Goal: Task Accomplishment & Management: Manage account settings

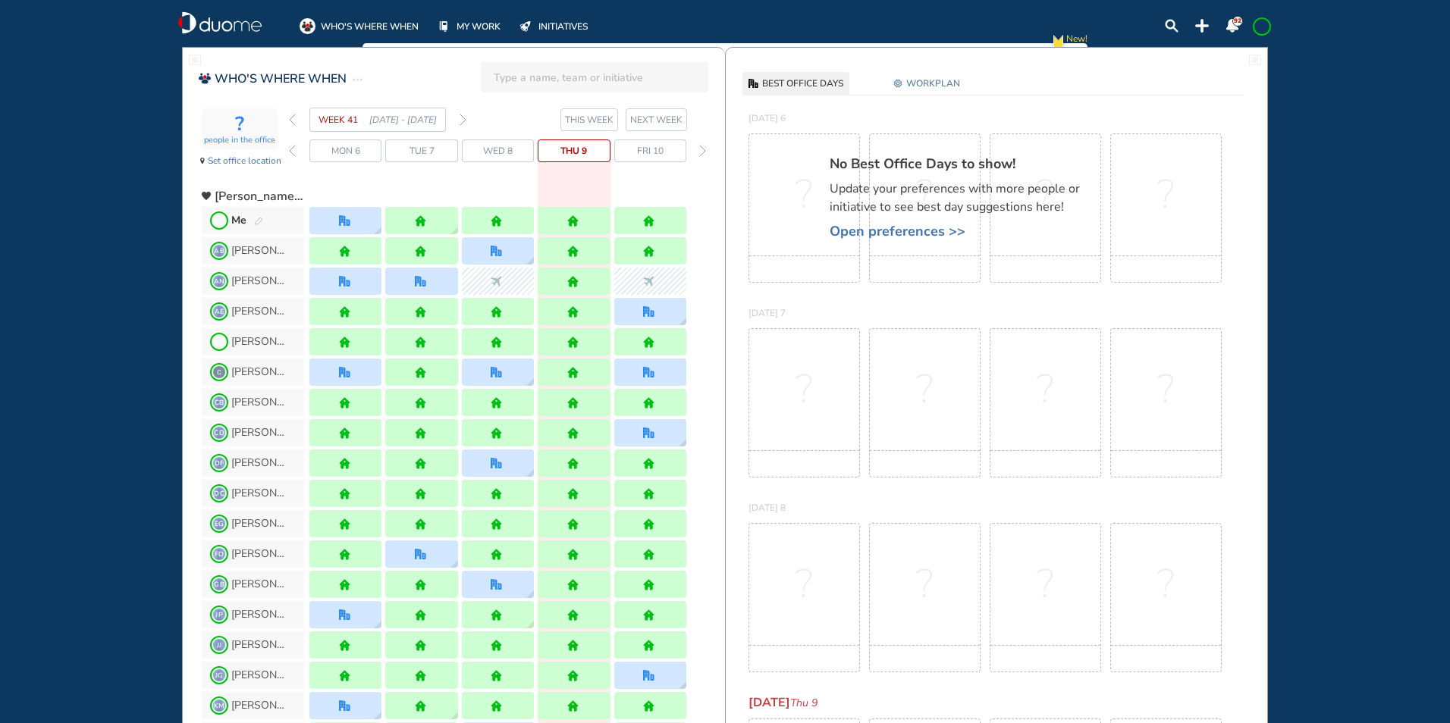
click at [463, 121] on img "forward week" at bounding box center [463, 120] width 7 height 12
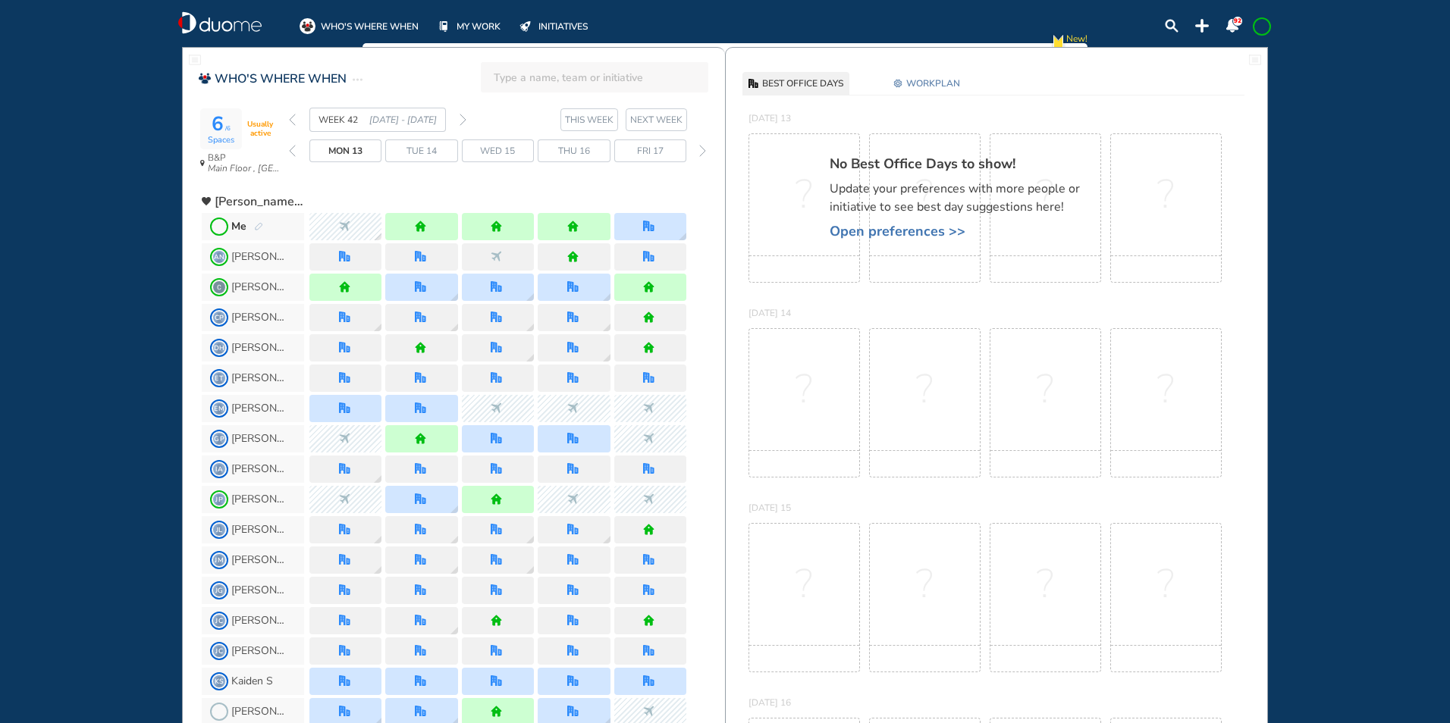
click at [462, 118] on img "forward week" at bounding box center [463, 120] width 7 height 12
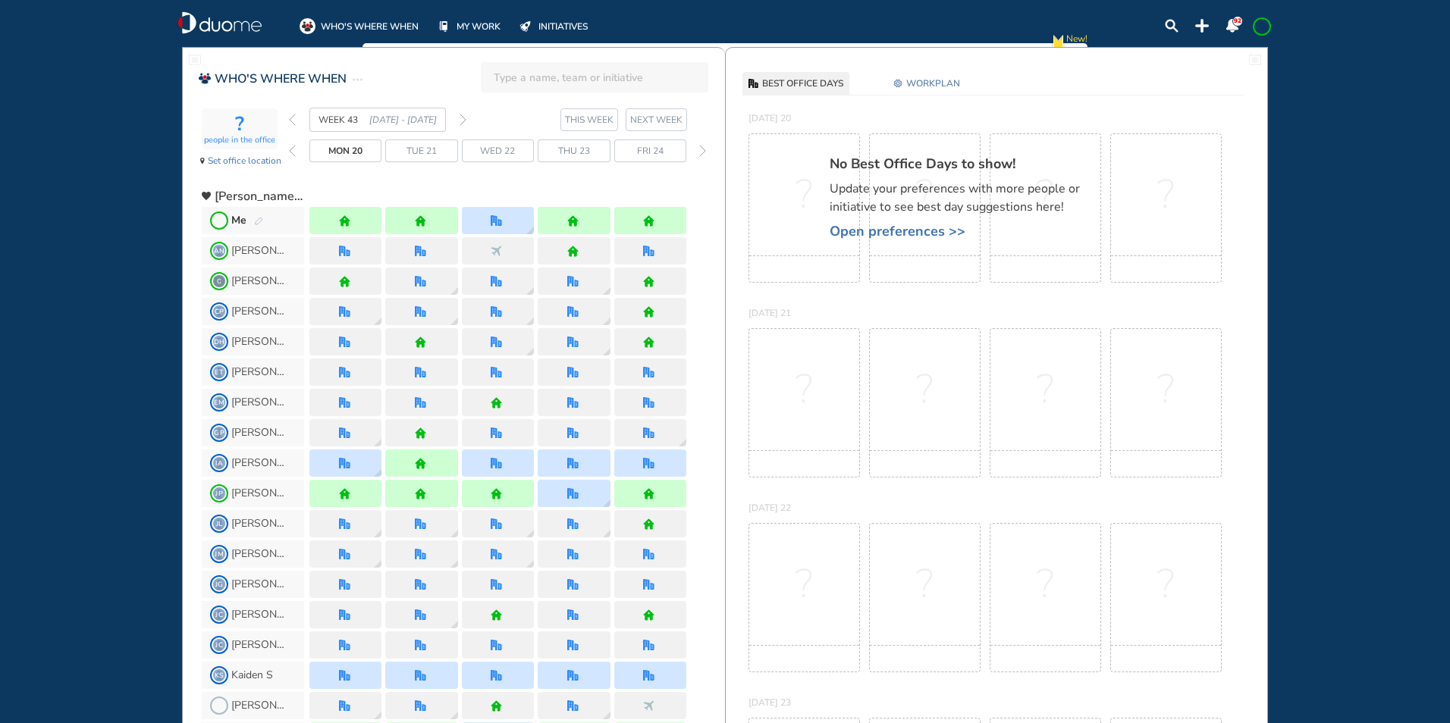
click at [463, 118] on img "forward week" at bounding box center [463, 120] width 7 height 12
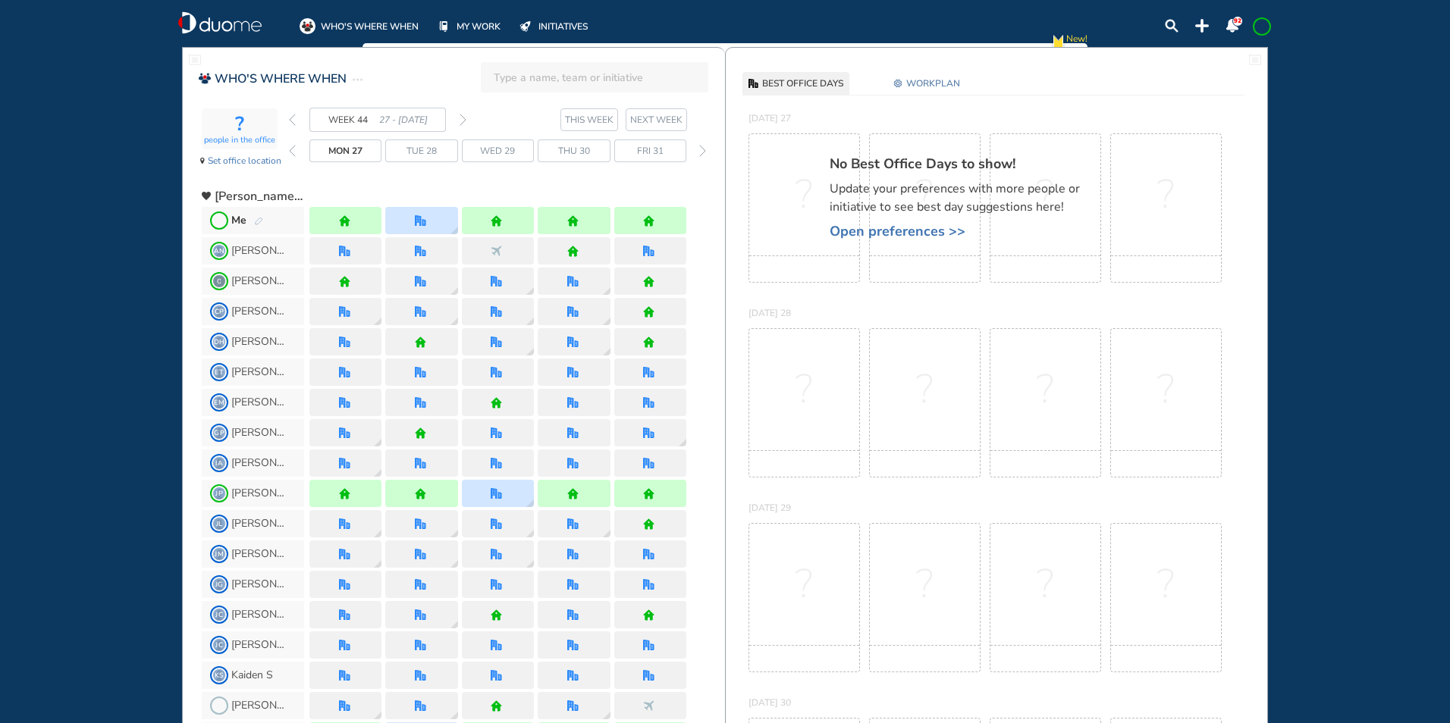
click at [465, 119] on img "forward week" at bounding box center [463, 120] width 7 height 12
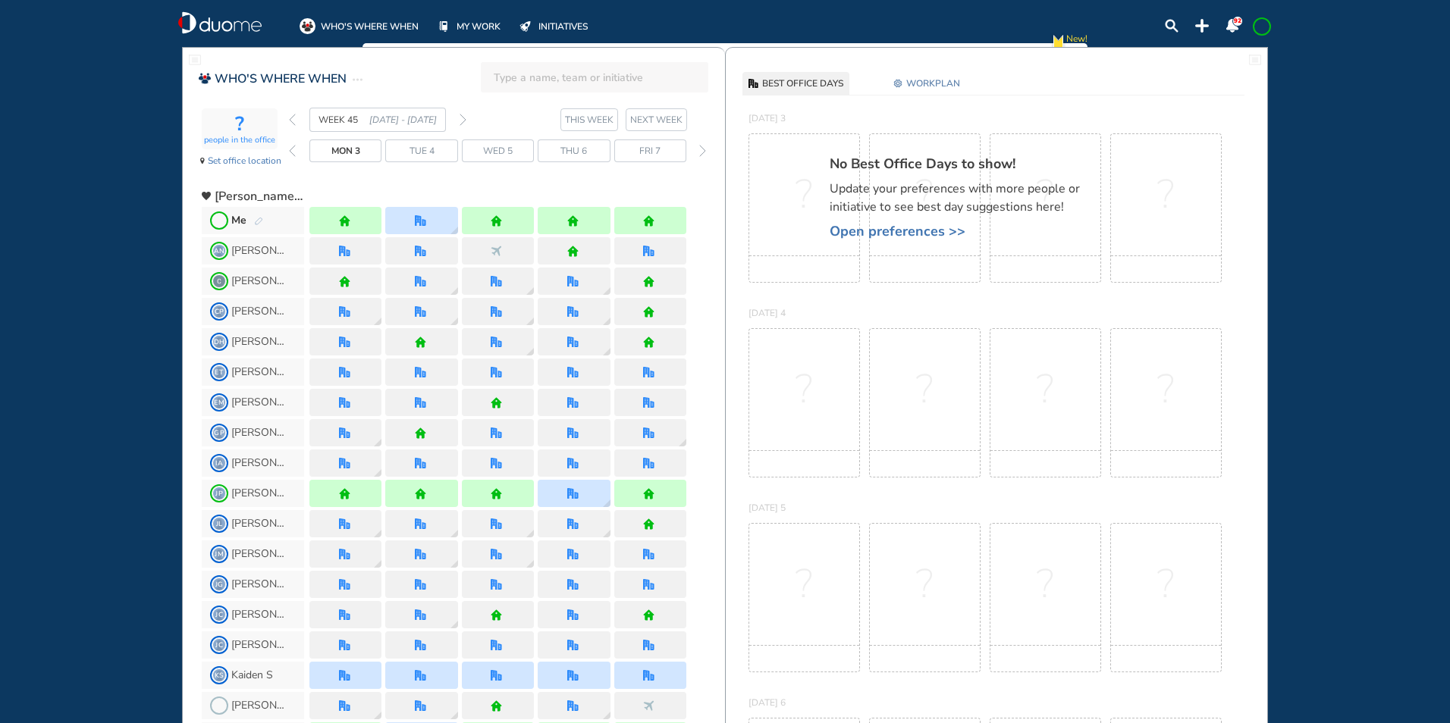
click at [465, 121] on img "forward week" at bounding box center [463, 120] width 7 height 12
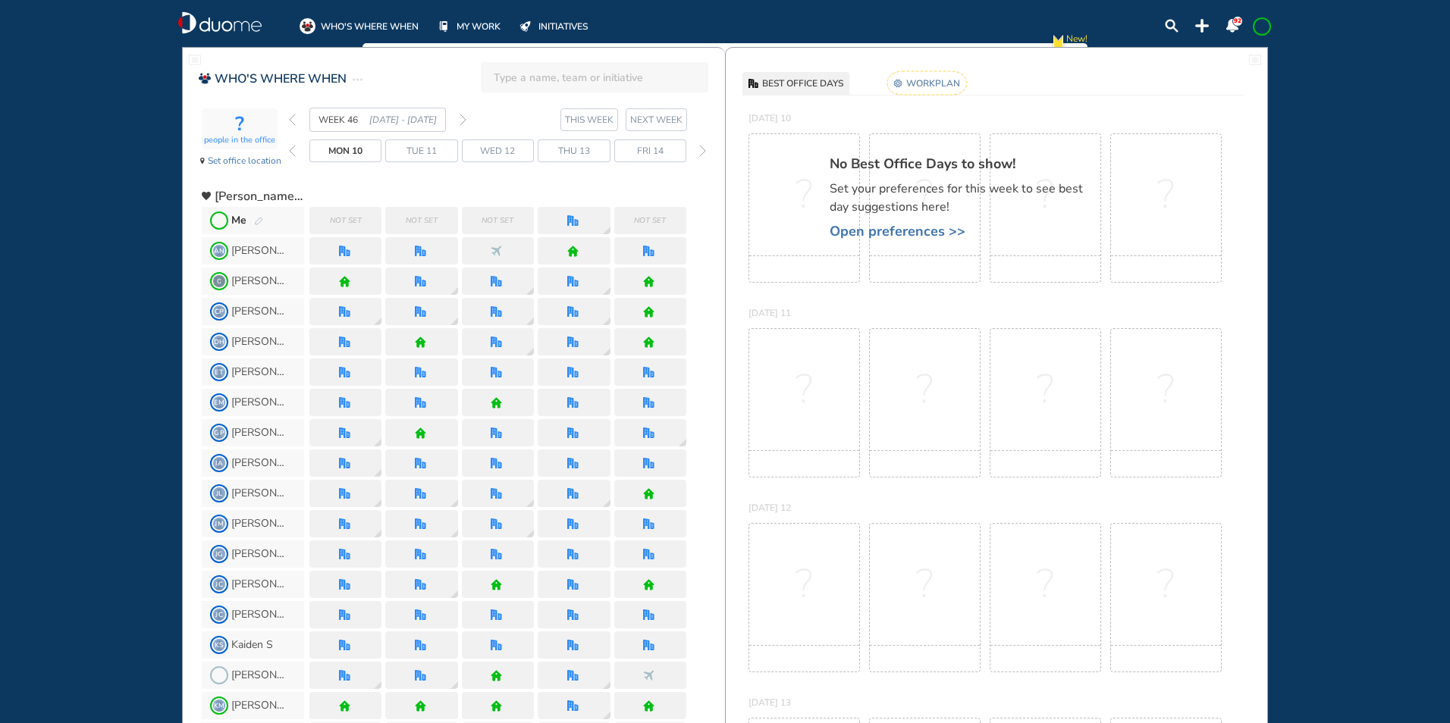
click at [263, 221] on span "Me" at bounding box center [253, 220] width 102 height 27
click at [262, 221] on img "pen-edit" at bounding box center [258, 222] width 9 height 10
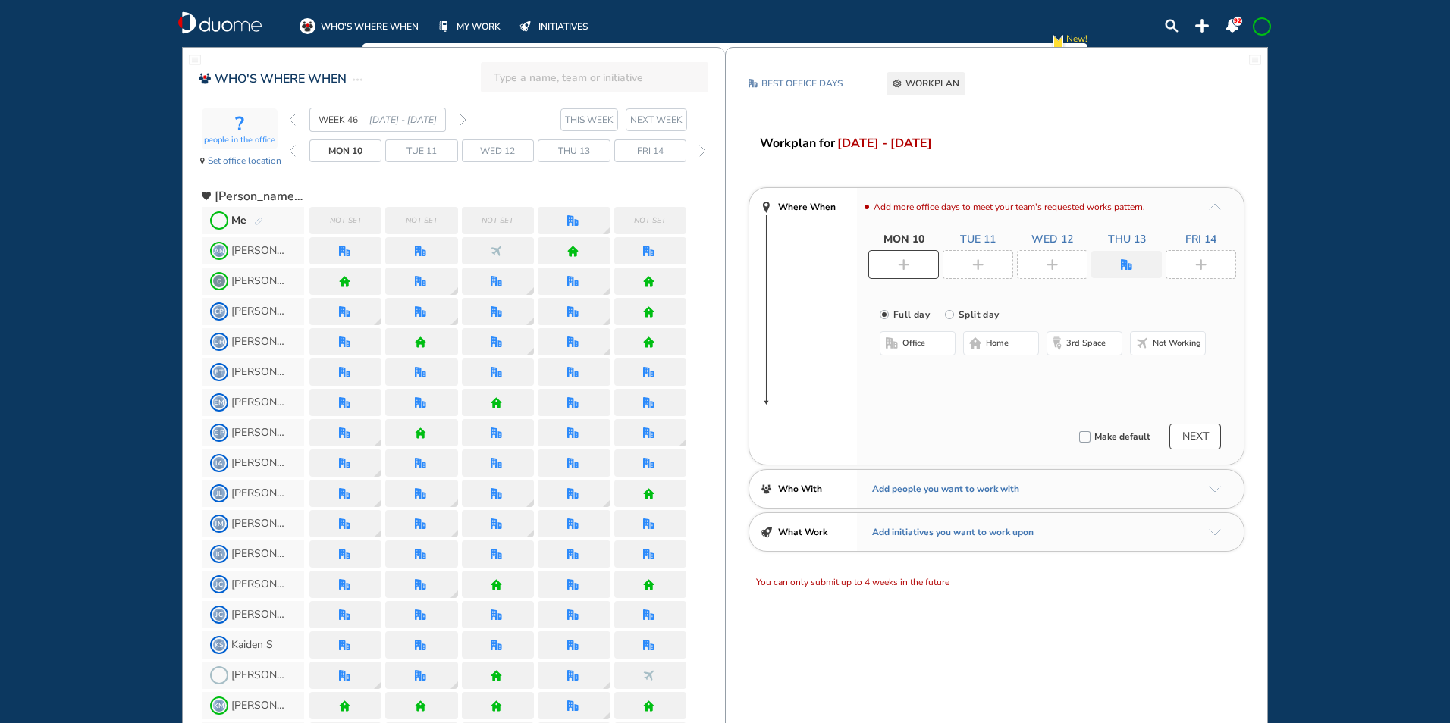
click at [976, 344] on img "home-bdbdbd" at bounding box center [975, 343] width 12 height 12
click at [969, 262] on div at bounding box center [978, 264] width 71 height 29
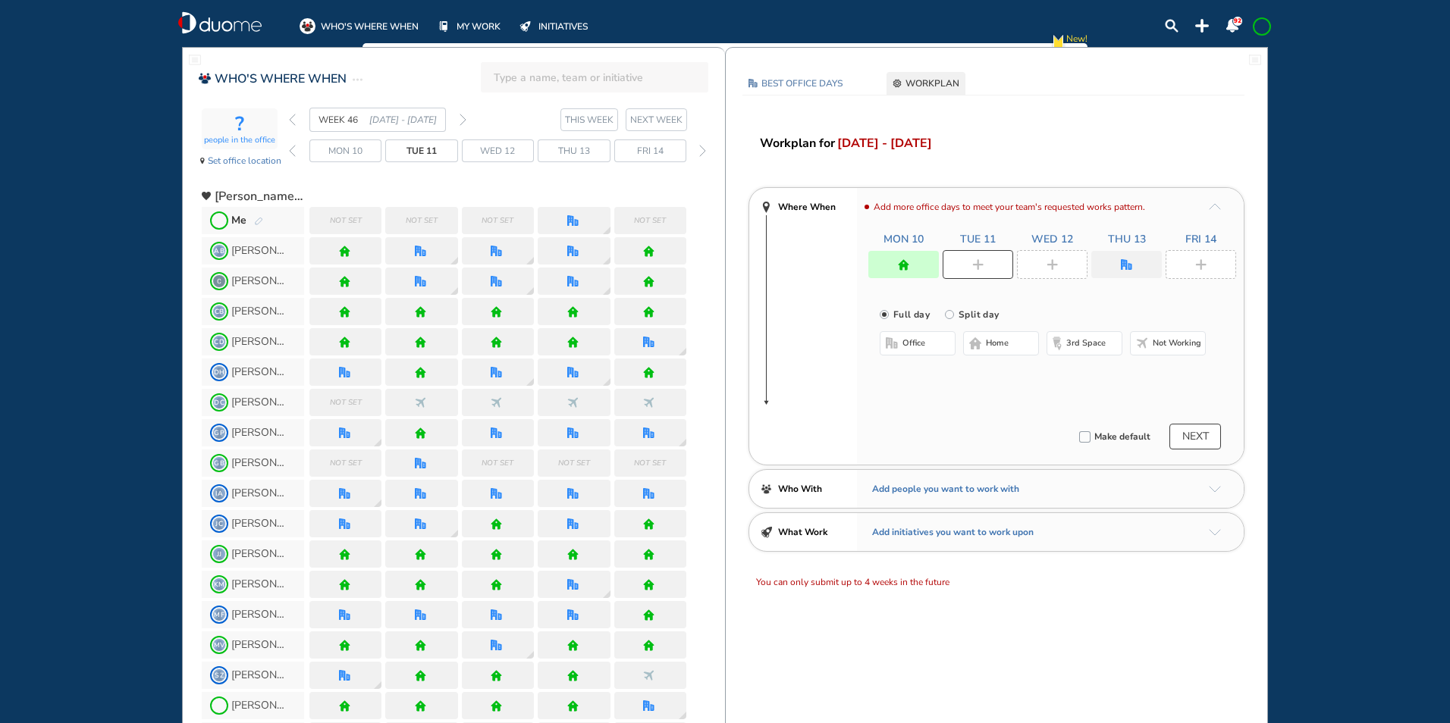
click at [911, 343] on span "office" at bounding box center [913, 343] width 23 height 12
click at [1070, 372] on img "cross-thin-blue" at bounding box center [1072, 374] width 8 height 8
click at [918, 371] on button "Select location" at bounding box center [919, 373] width 61 height 15
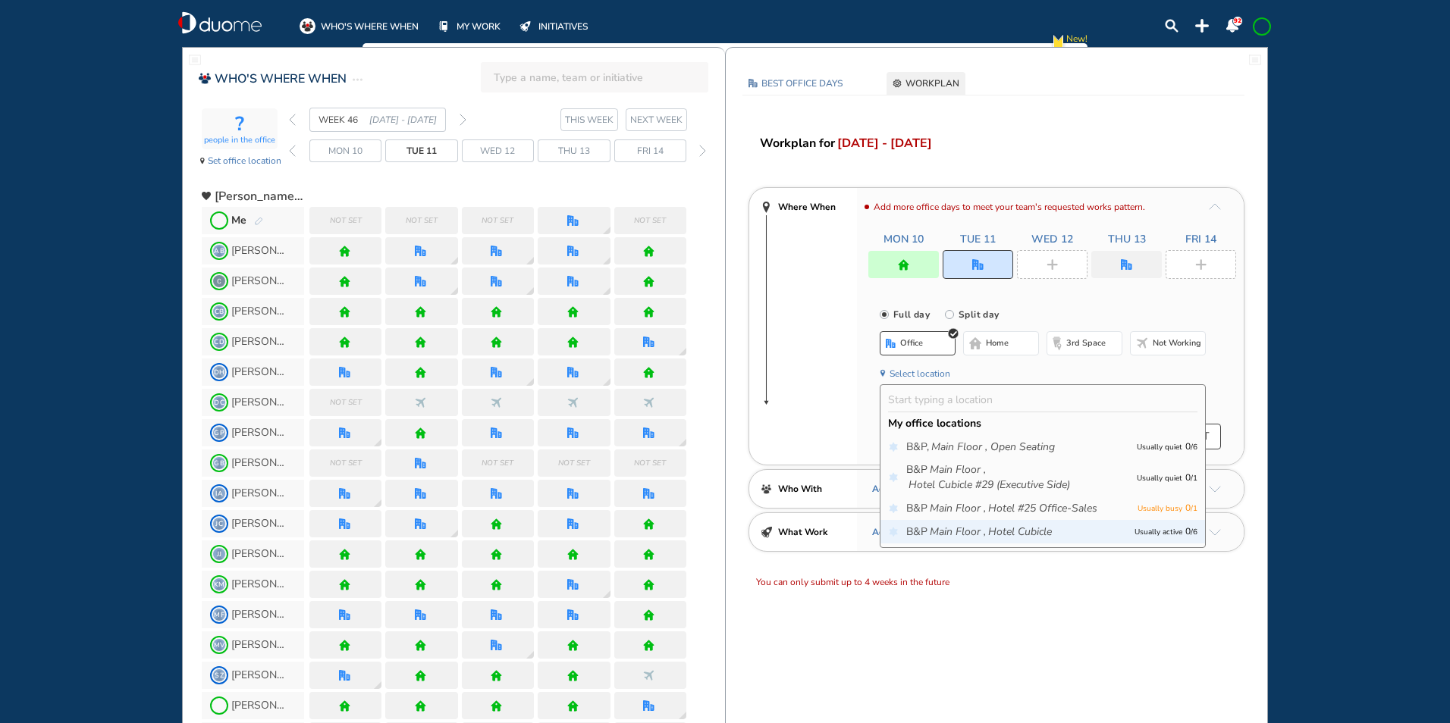
click at [997, 526] on icon "Hotel Cubicle" at bounding box center [1020, 532] width 64 height 15
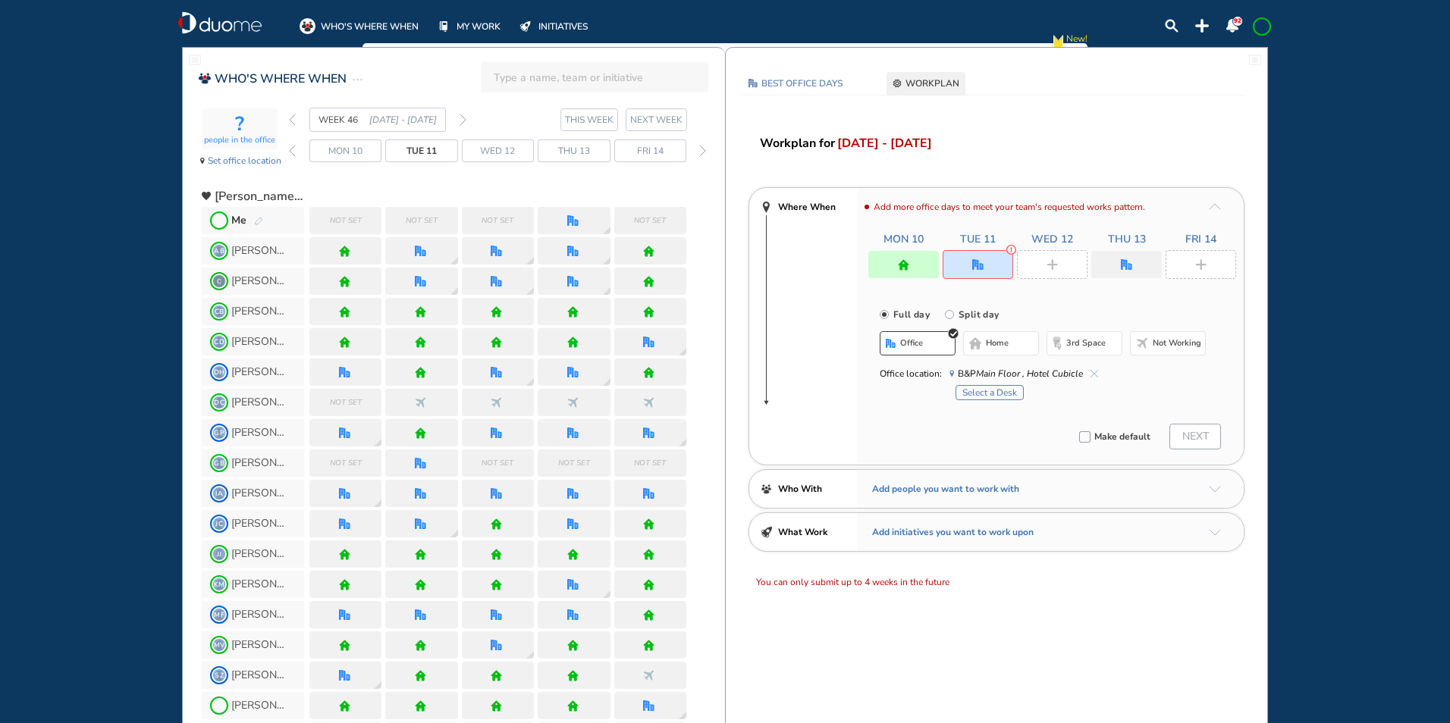
click at [977, 389] on button "Select a Desk" at bounding box center [989, 392] width 68 height 15
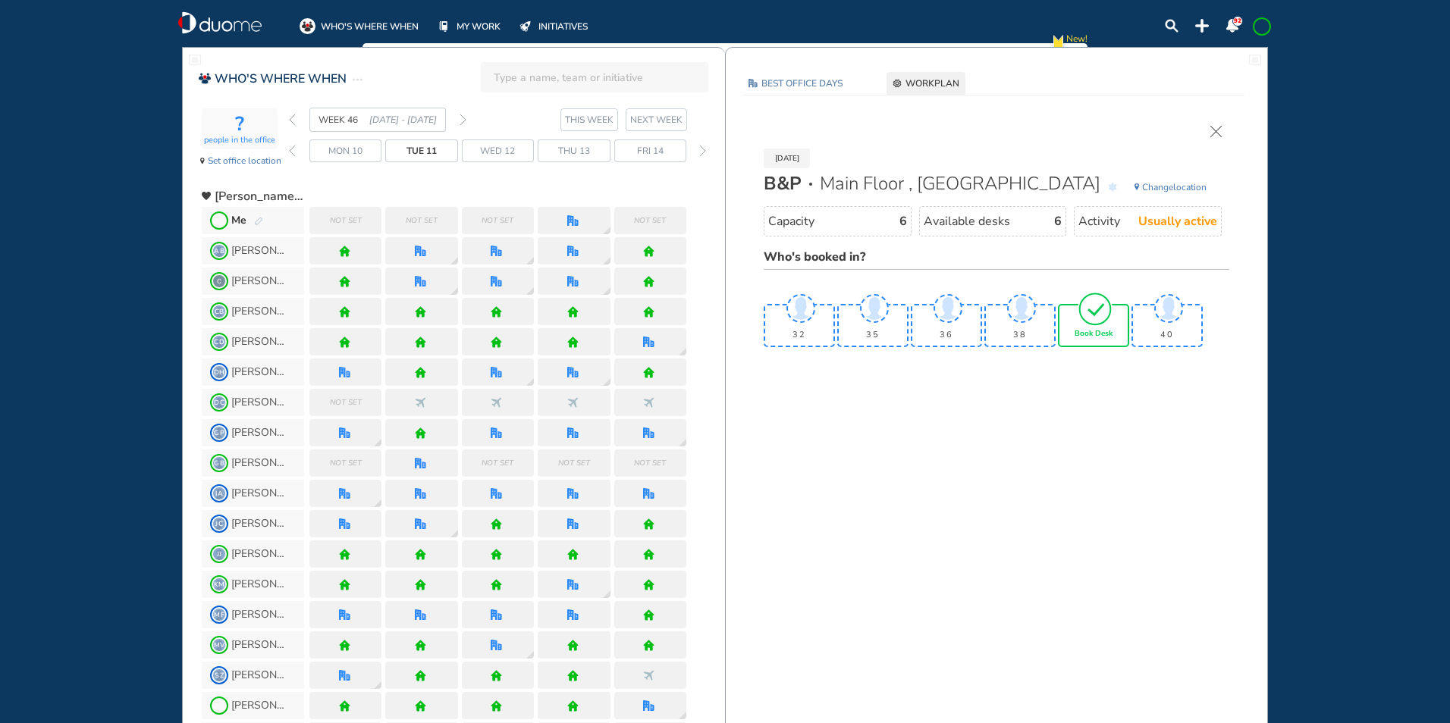
click at [1082, 315] on img "tick-rounded-outline" at bounding box center [1094, 309] width 35 height 36
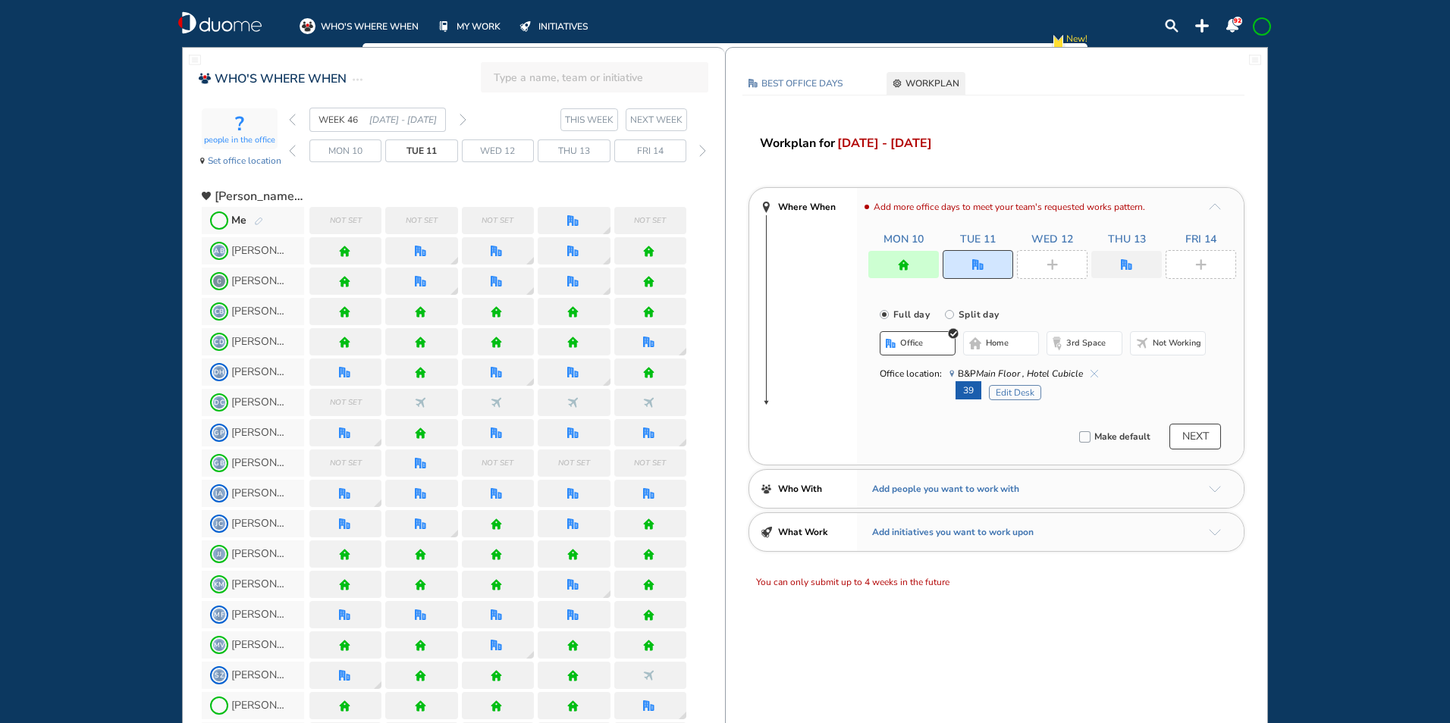
click at [1052, 264] on img "plus-rounded-bdbdbd" at bounding box center [1051, 264] width 11 height 11
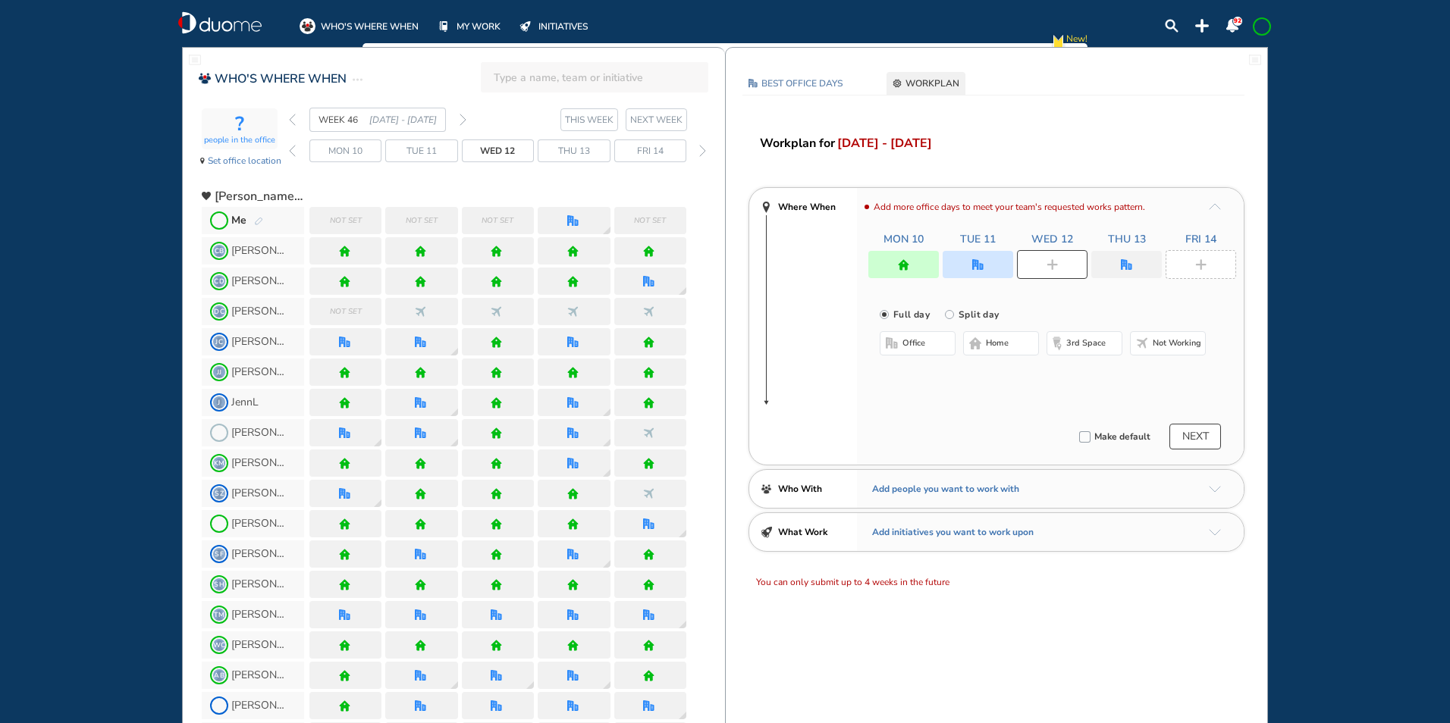
click at [988, 344] on span "home" at bounding box center [997, 343] width 23 height 12
drag, startPoint x: 1112, startPoint y: 261, endPoint x: 1082, endPoint y: 274, distance: 33.0
click at [1112, 259] on div at bounding box center [1126, 264] width 71 height 27
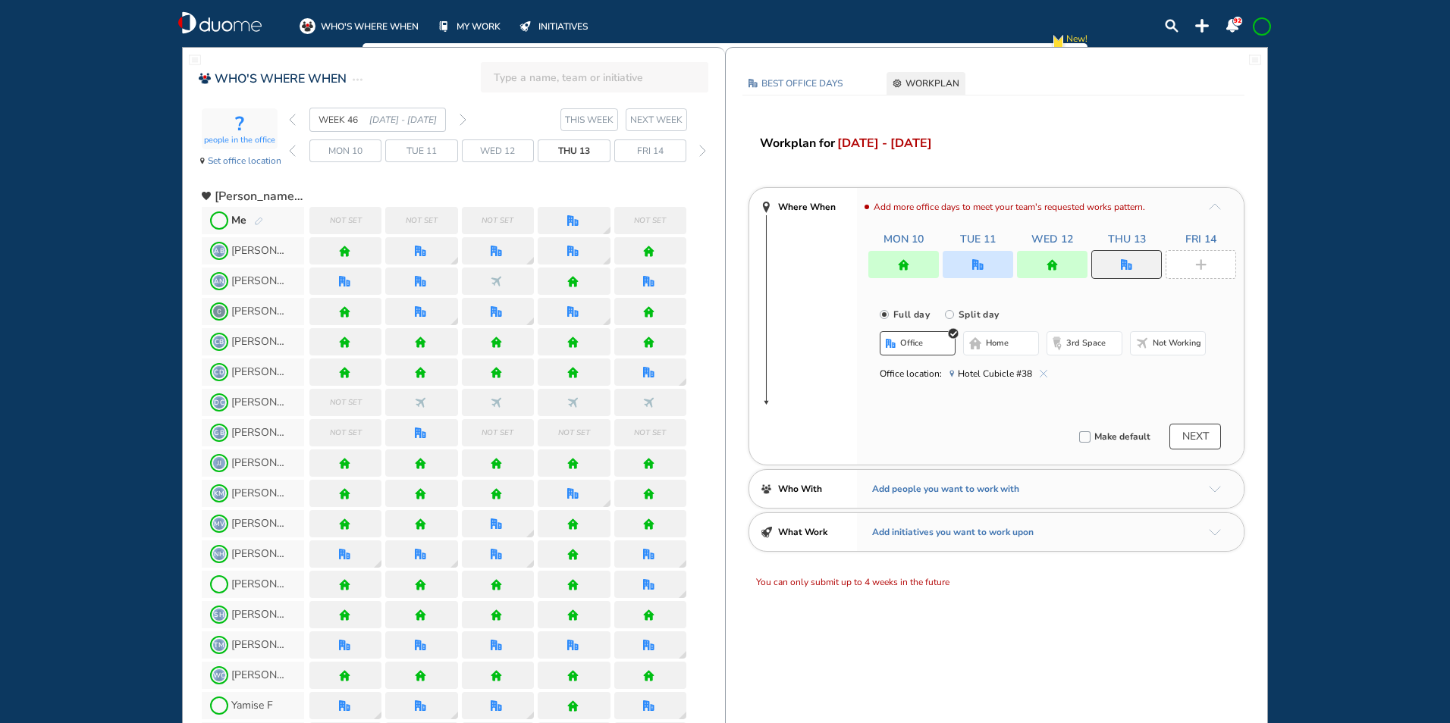
click at [985, 347] on button "home" at bounding box center [1001, 343] width 76 height 24
click at [1195, 262] on img "plus-rounded-bdbdbd" at bounding box center [1200, 264] width 11 height 11
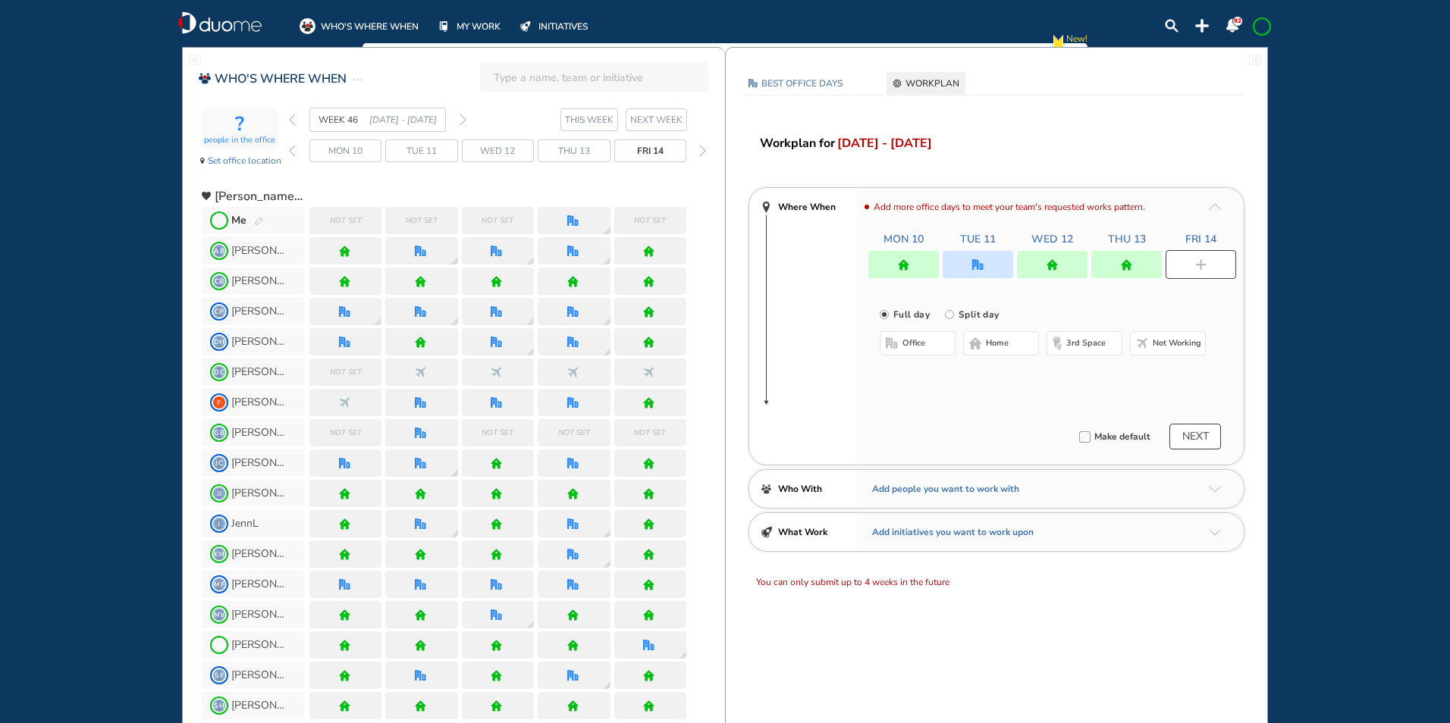
click at [1012, 345] on button "home" at bounding box center [1001, 343] width 76 height 24
click at [290, 120] on img "back week" at bounding box center [292, 120] width 7 height 12
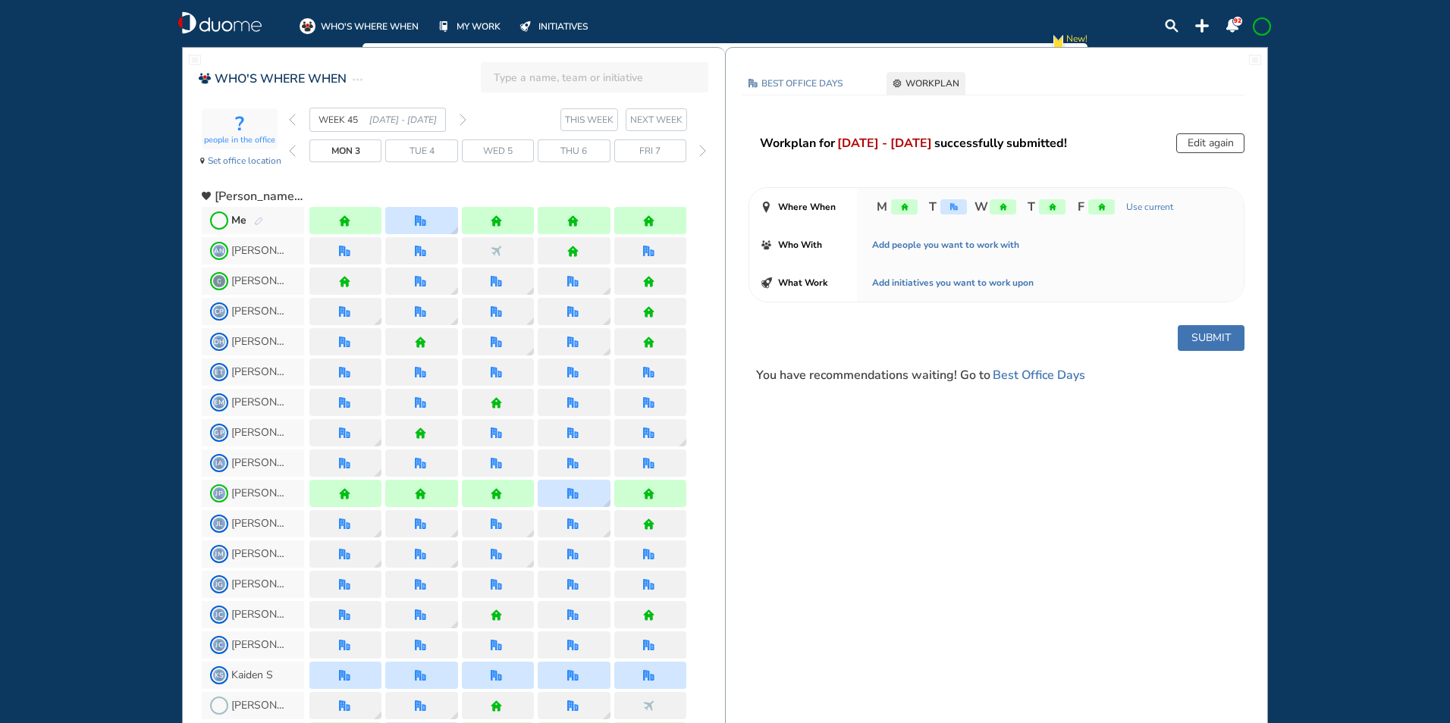
click at [290, 120] on img "back week" at bounding box center [292, 120] width 7 height 12
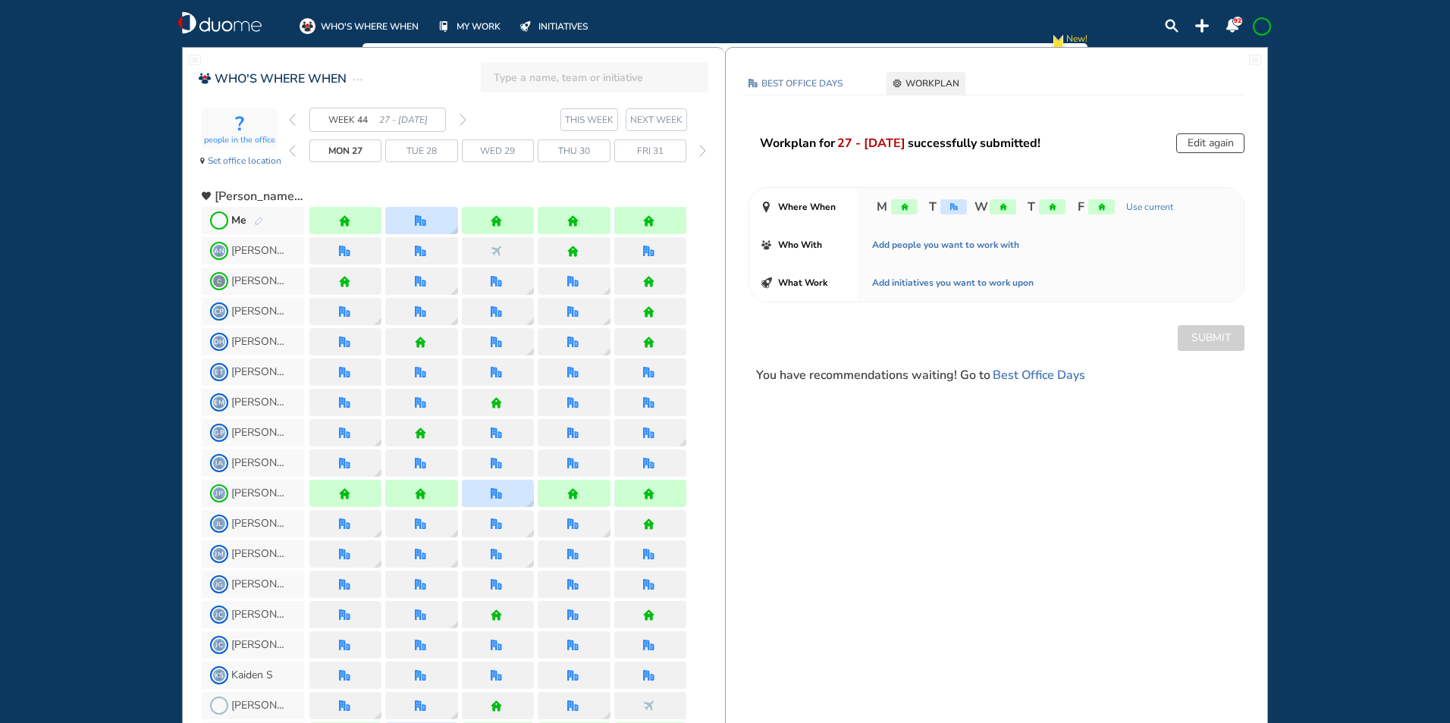
click at [293, 117] on img "back week" at bounding box center [292, 120] width 7 height 12
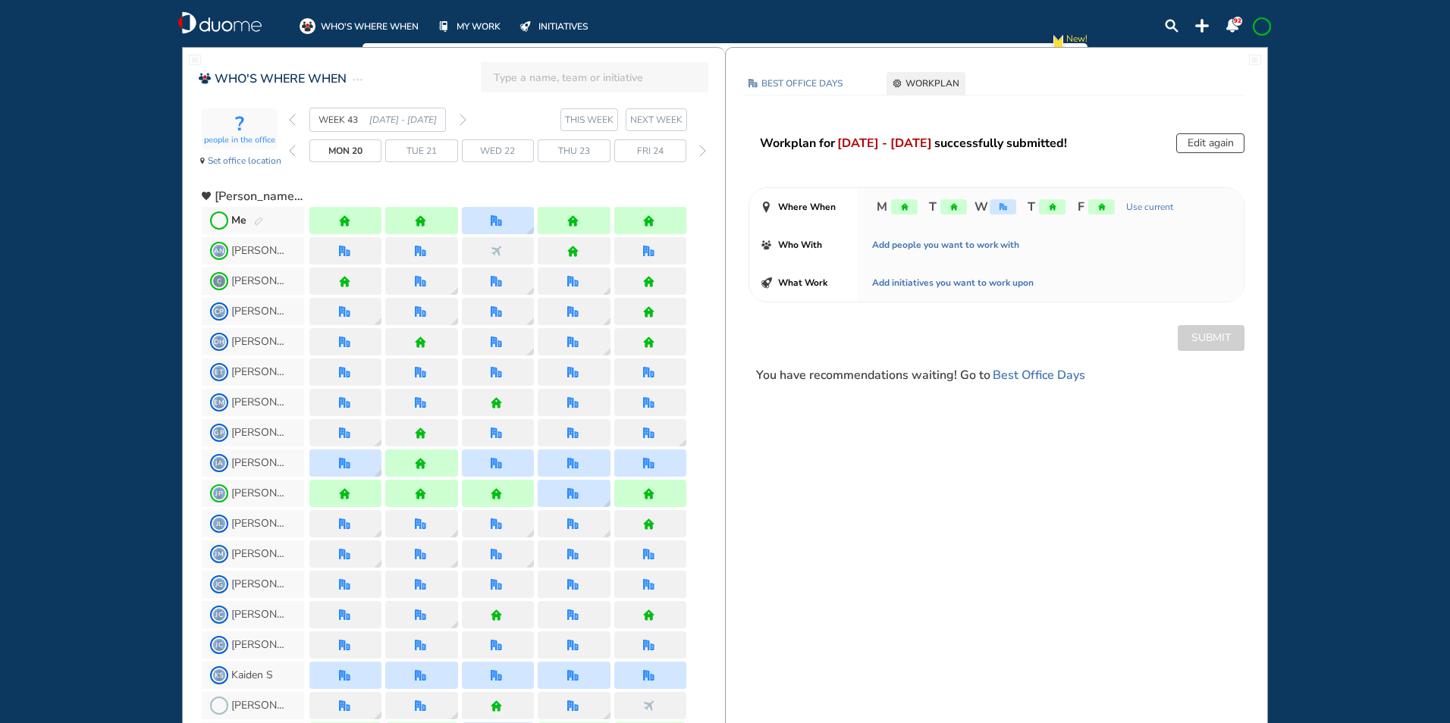
click at [293, 117] on img "back week" at bounding box center [292, 120] width 7 height 12
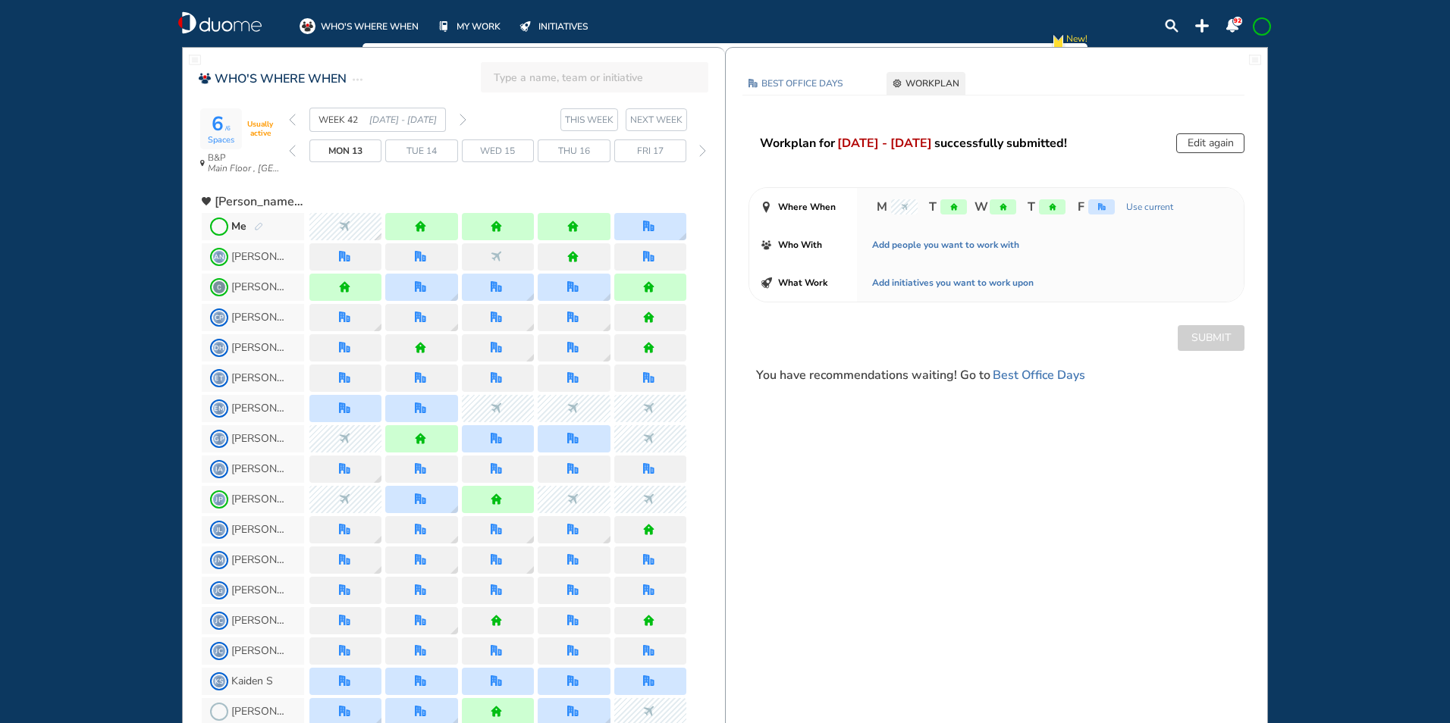
click at [293, 117] on img "back week" at bounding box center [292, 120] width 7 height 12
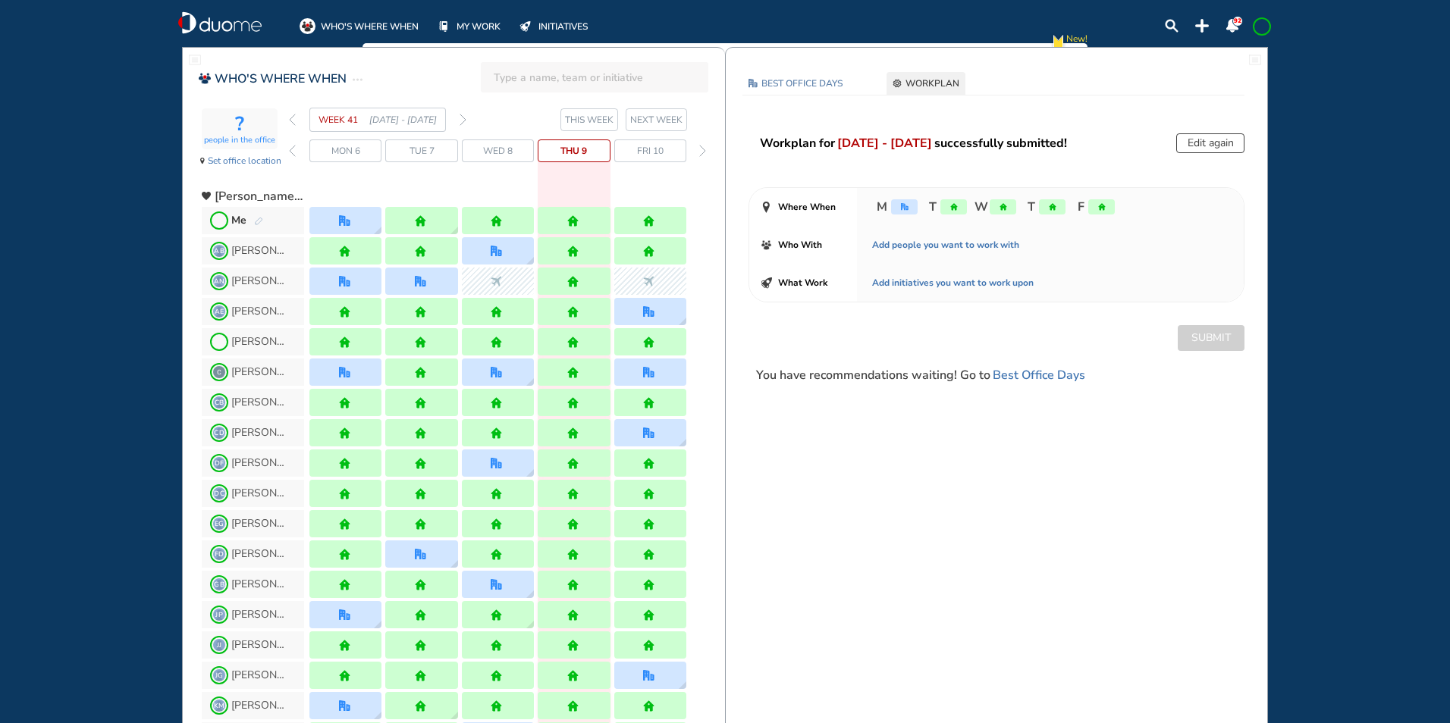
click at [463, 123] on img "forward week" at bounding box center [463, 120] width 7 height 12
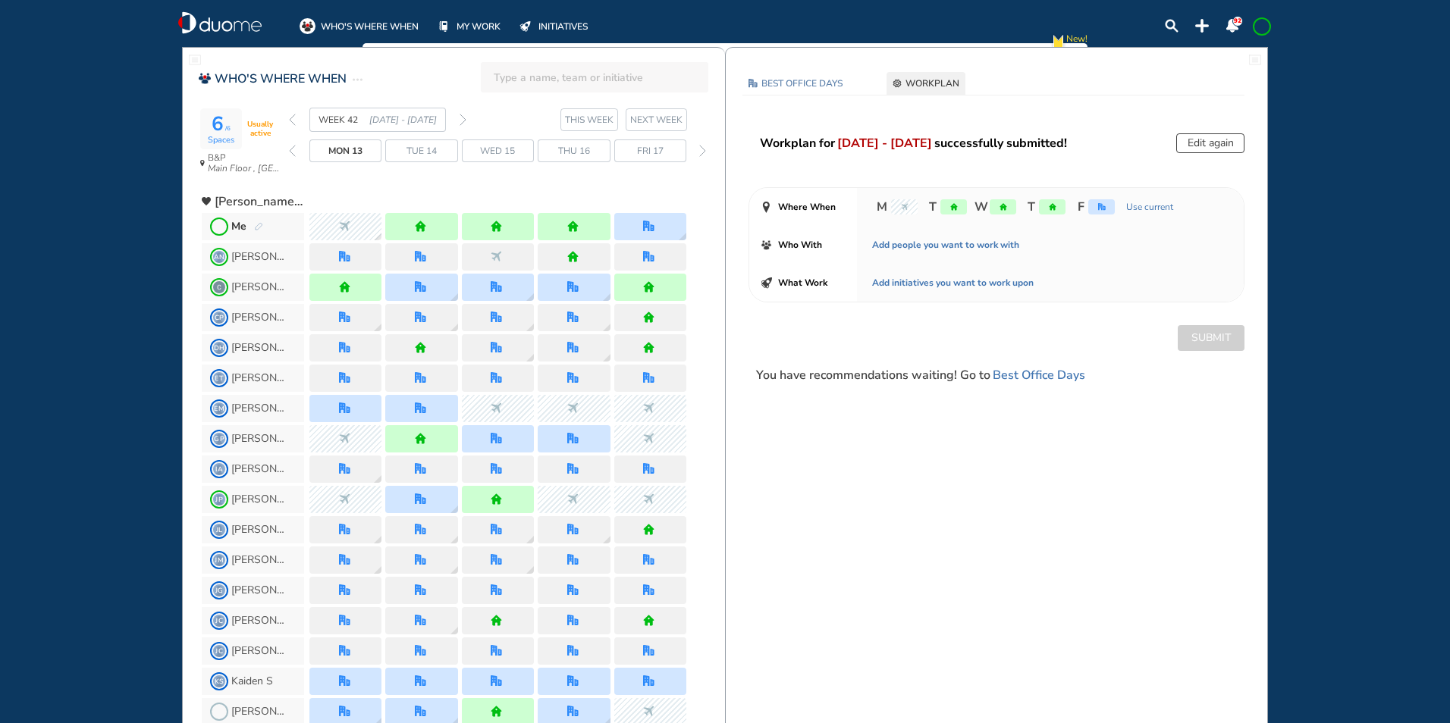
click at [290, 118] on img "back week" at bounding box center [292, 120] width 7 height 12
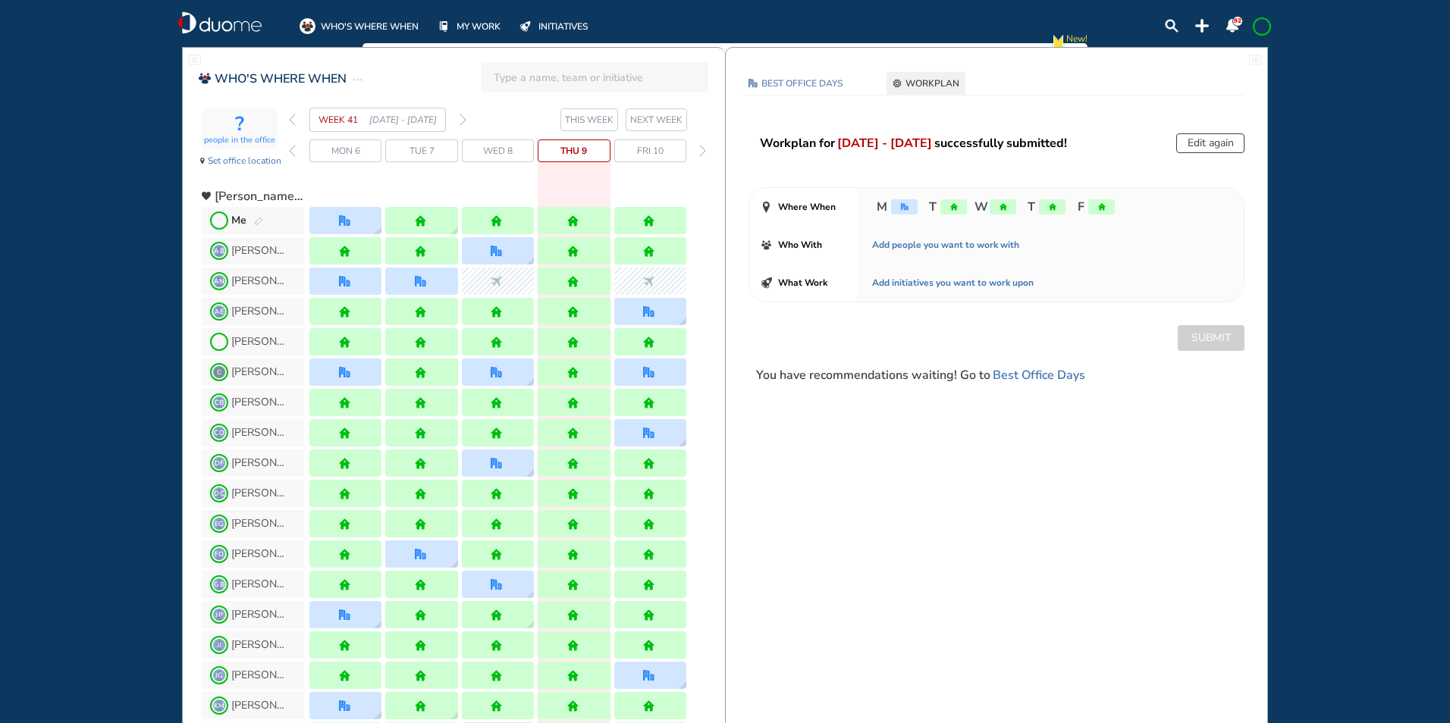
click at [1262, 27] on span at bounding box center [1262, 26] width 12 height 12
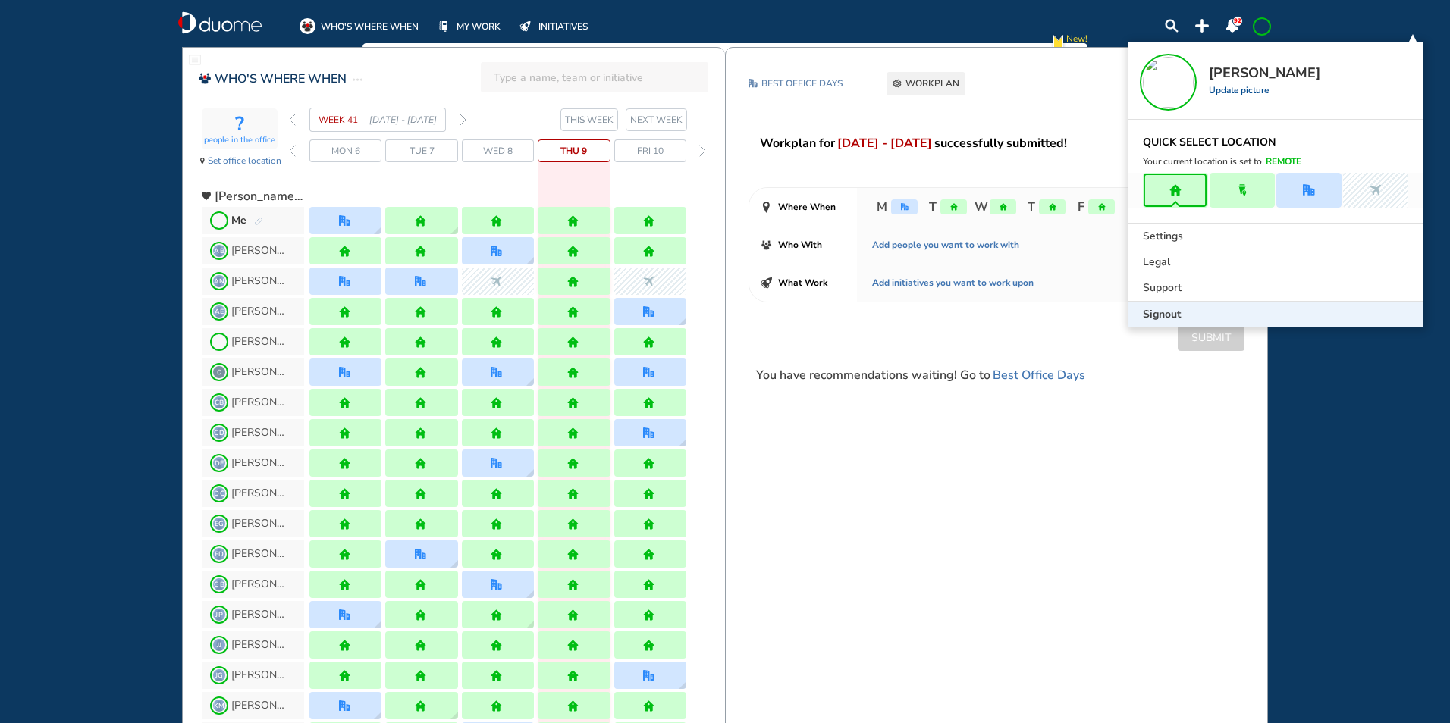
click at [1162, 305] on div "Signout" at bounding box center [1276, 315] width 296 height 26
